Goal: Task Accomplishment & Management: Manage account settings

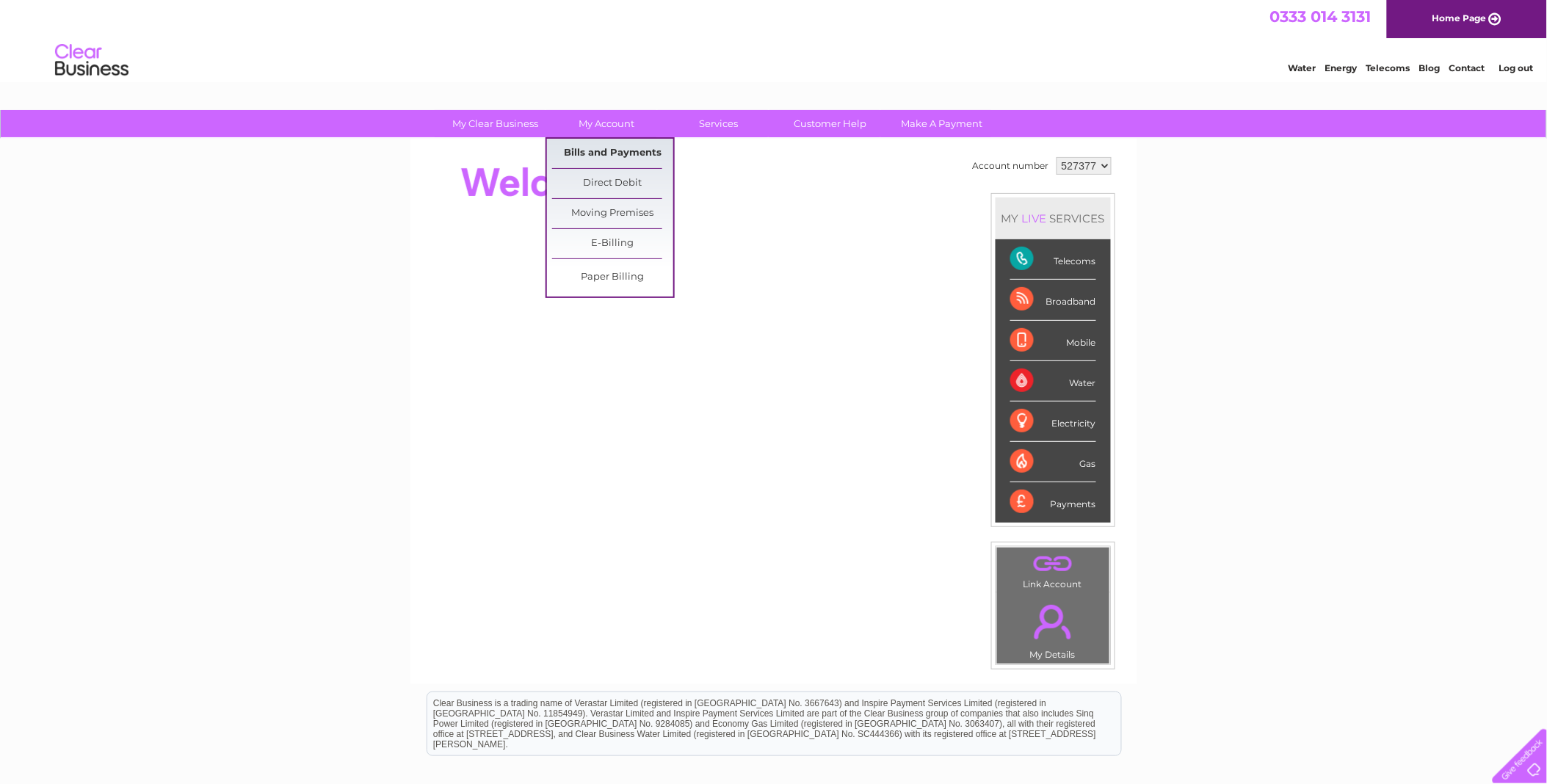
click at [610, 152] on link "Bills and Payments" at bounding box center [612, 154] width 121 height 30
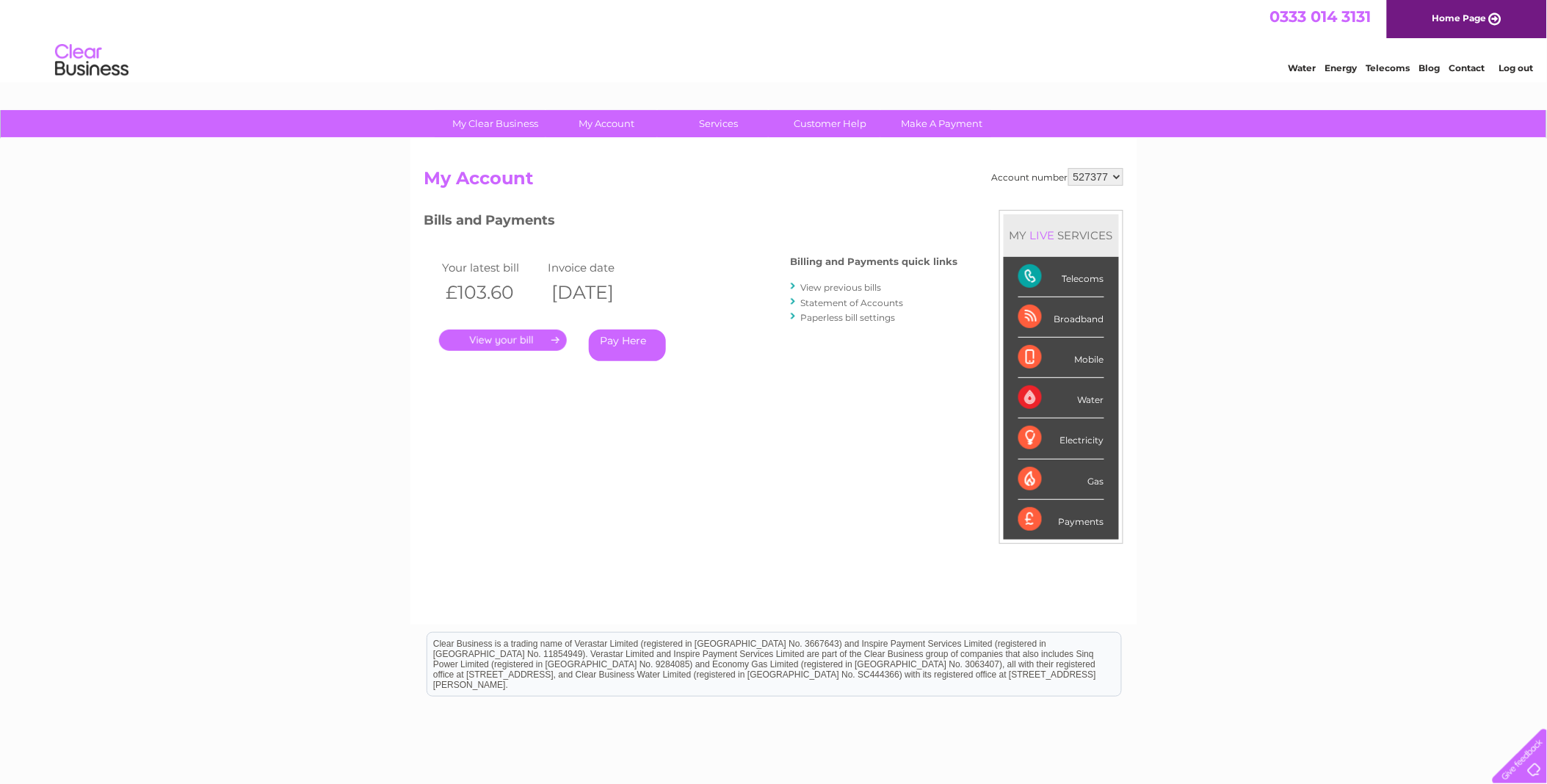
click at [850, 285] on link "View previous bills" at bounding box center [841, 288] width 81 height 11
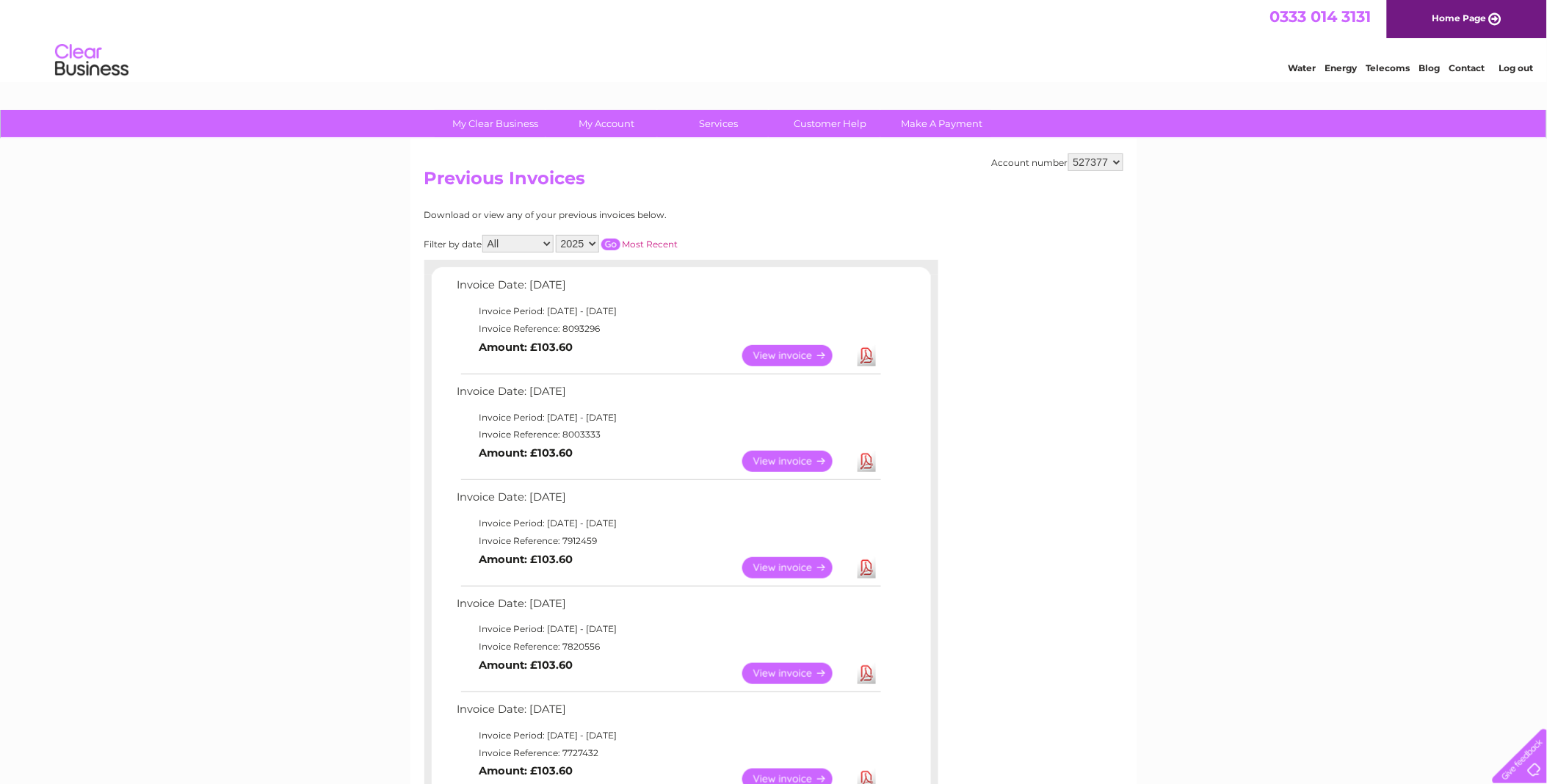
click at [805, 354] on link "View" at bounding box center [797, 355] width 108 height 21
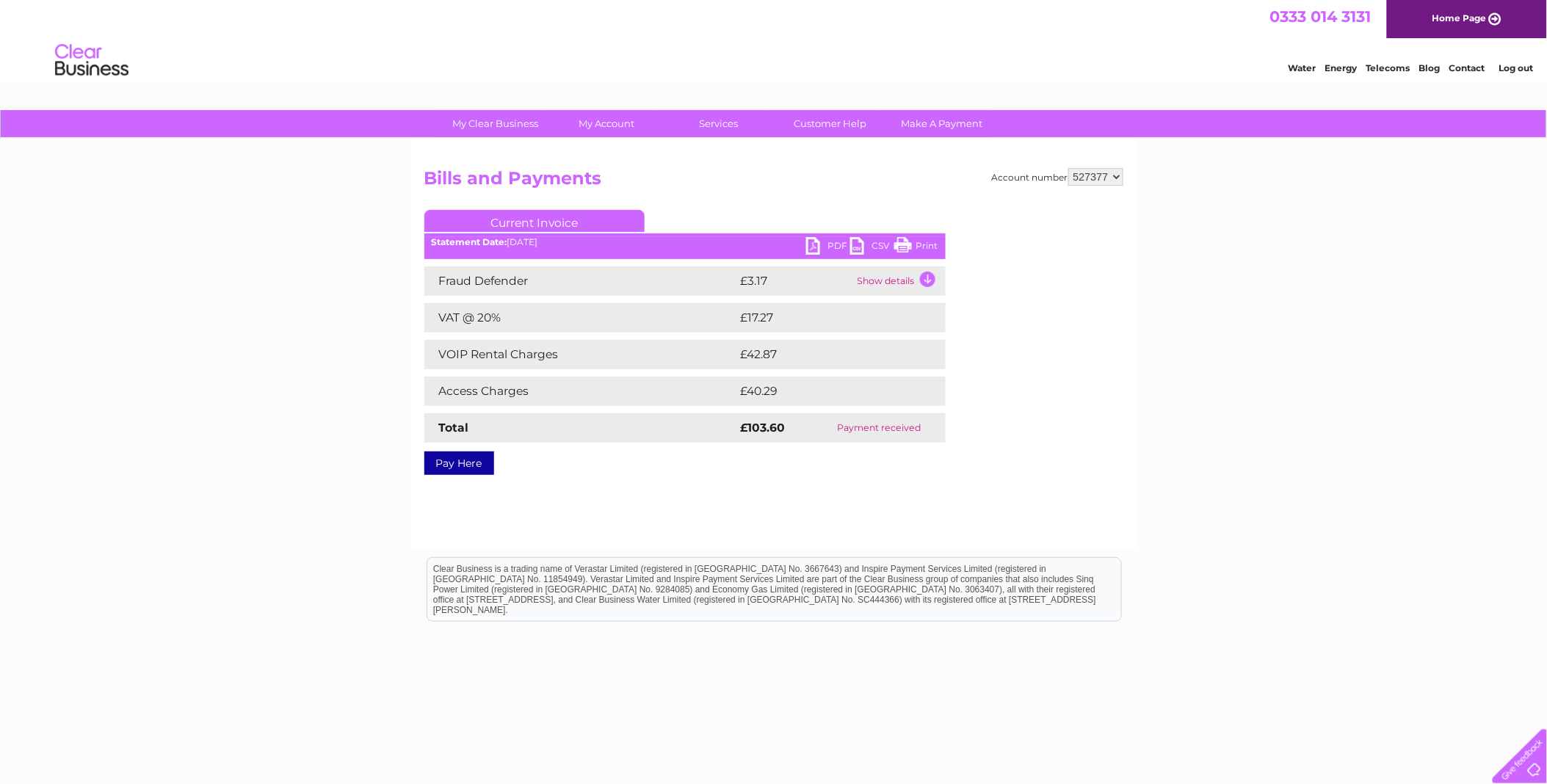
click at [887, 280] on td "Show details" at bounding box center [899, 281] width 91 height 30
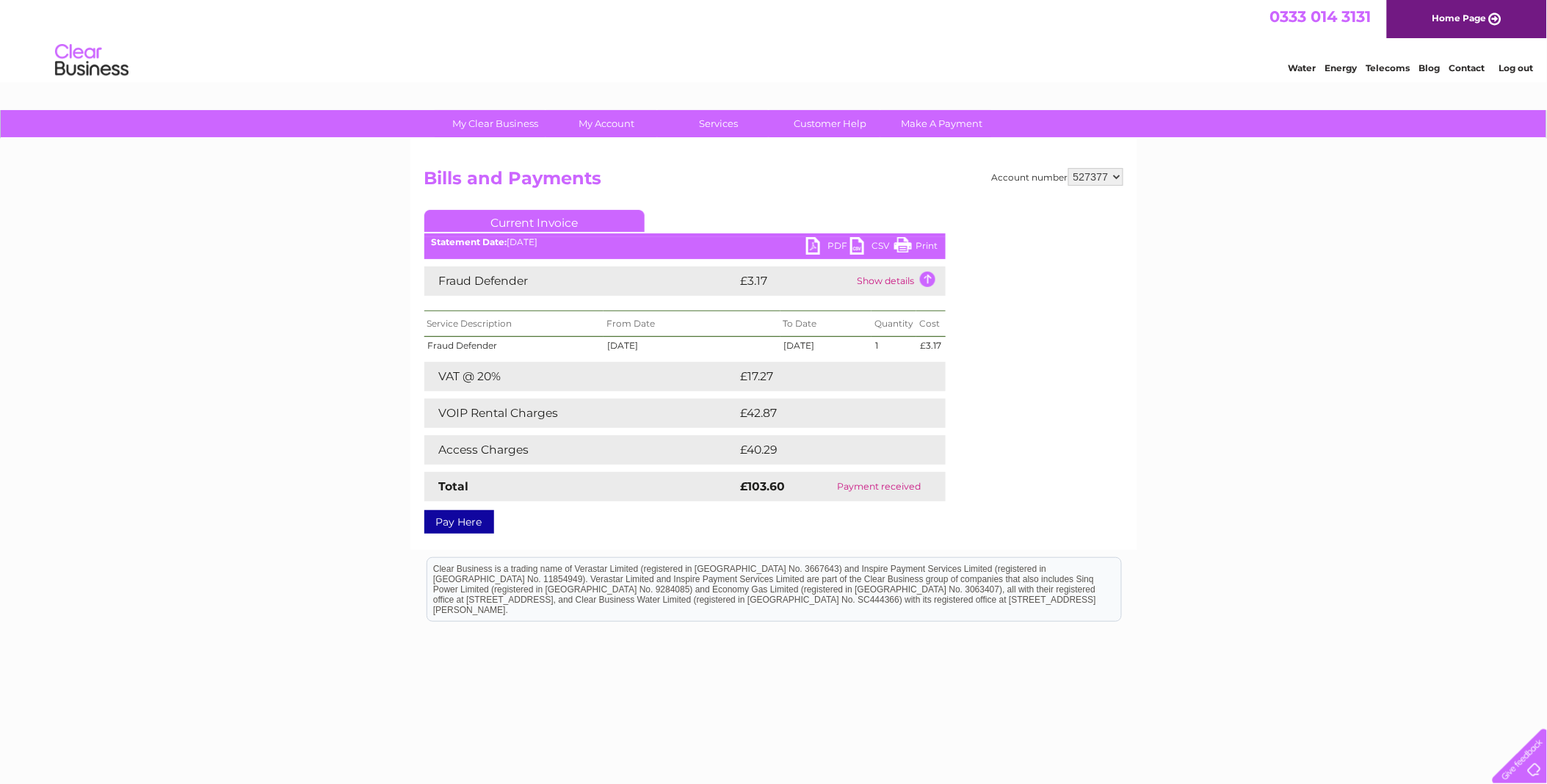
click at [810, 239] on link "PDF" at bounding box center [828, 247] width 44 height 21
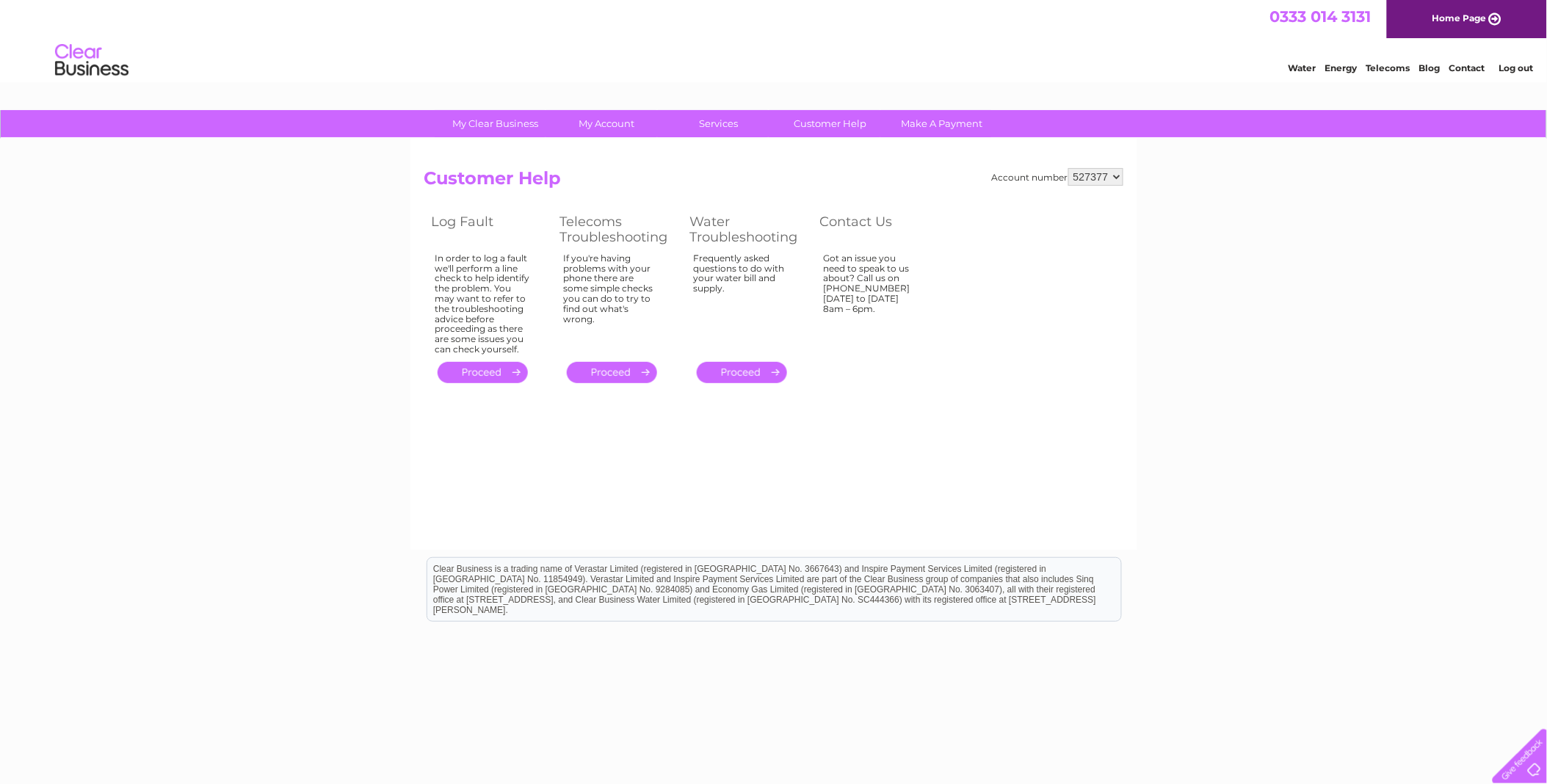
click at [1375, 67] on link "Telecoms" at bounding box center [1388, 68] width 44 height 11
